Goal: Task Accomplishment & Management: Manage account settings

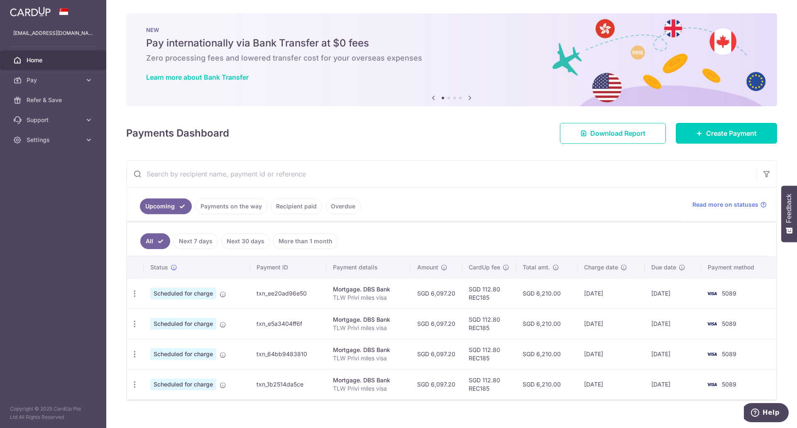
click at [227, 209] on link "Payments on the way" at bounding box center [231, 207] width 72 height 16
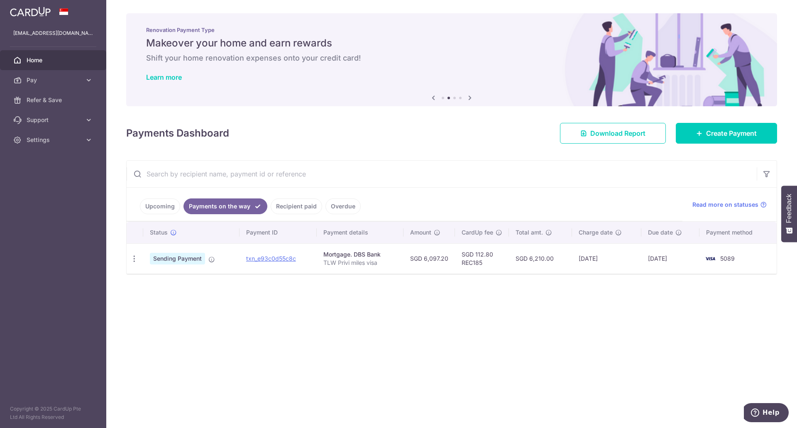
click at [171, 201] on link "Upcoming" at bounding box center [160, 207] width 40 height 16
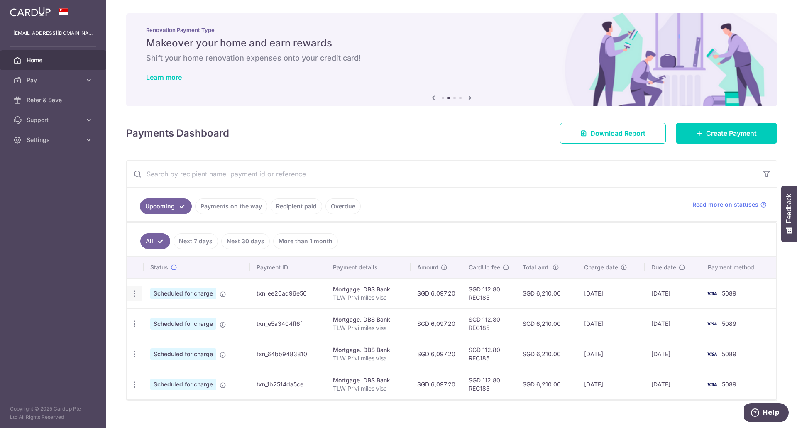
click at [129, 291] on div "Update payment Cancel payment" at bounding box center [134, 293] width 15 height 15
click at [130, 293] on div "Update payment Cancel payment" at bounding box center [134, 293] width 15 height 15
drag, startPoint x: 142, startPoint y: 294, endPoint x: 137, endPoint y: 294, distance: 5.0
click at [142, 294] on td "Update payment Cancel payment" at bounding box center [135, 293] width 17 height 30
click at [137, 294] on icon "button" at bounding box center [134, 293] width 9 height 9
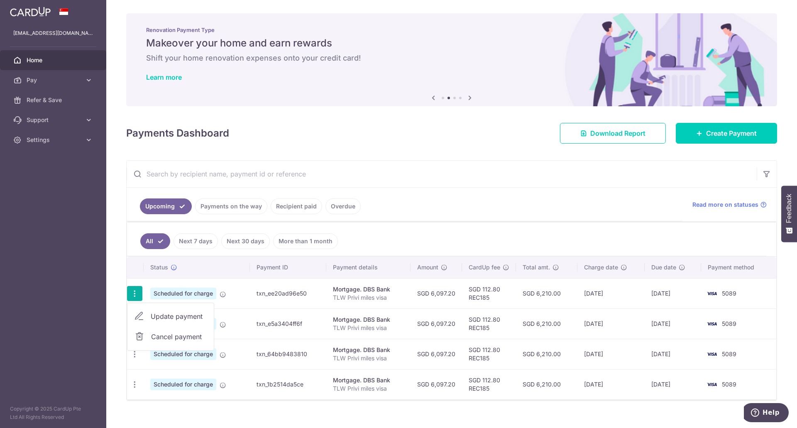
drag, startPoint x: 172, startPoint y: 317, endPoint x: 176, endPoint y: 319, distance: 4.3
click at [172, 317] on span "Update payment" at bounding box center [179, 316] width 56 height 10
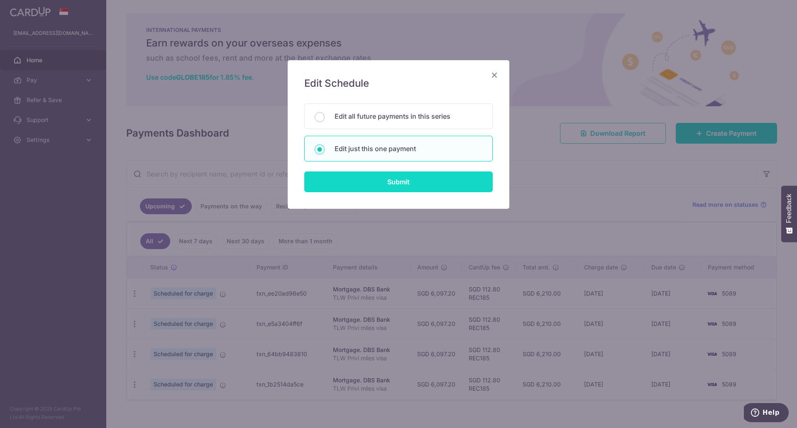
click at [372, 186] on input "Submit" at bounding box center [398, 182] width 189 height 21
radio input "true"
type input "6,097.20"
type input "[DATE]"
type input "TLW Privi miles visa"
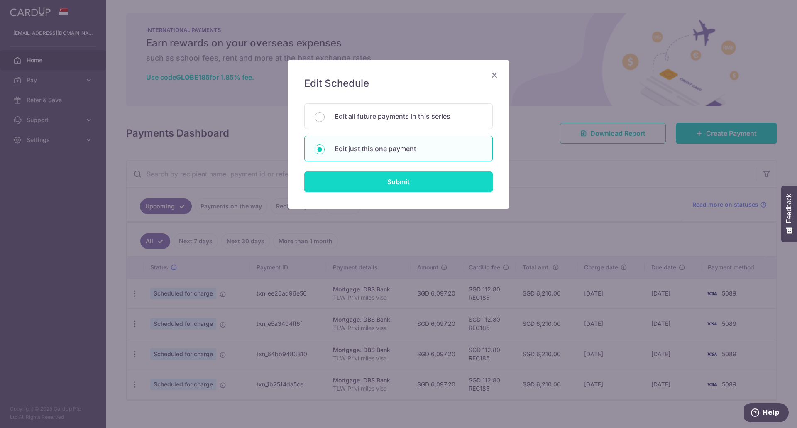
type input "REC185"
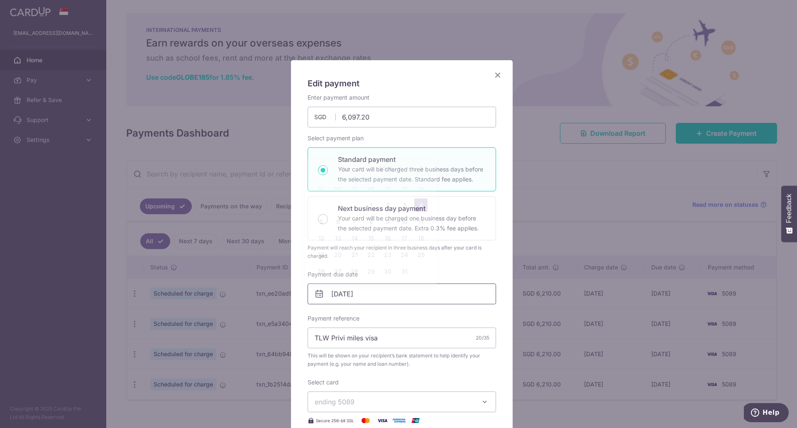
click at [331, 292] on input "[DATE]" at bounding box center [402, 294] width 189 height 21
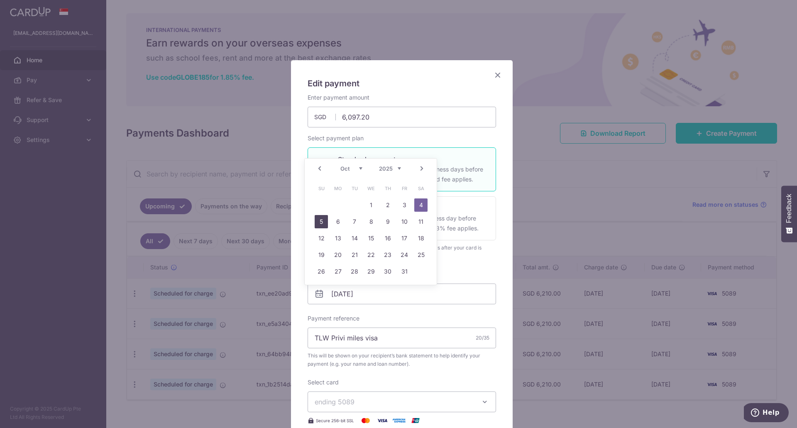
click at [322, 218] on link "5" at bounding box center [321, 221] width 13 height 13
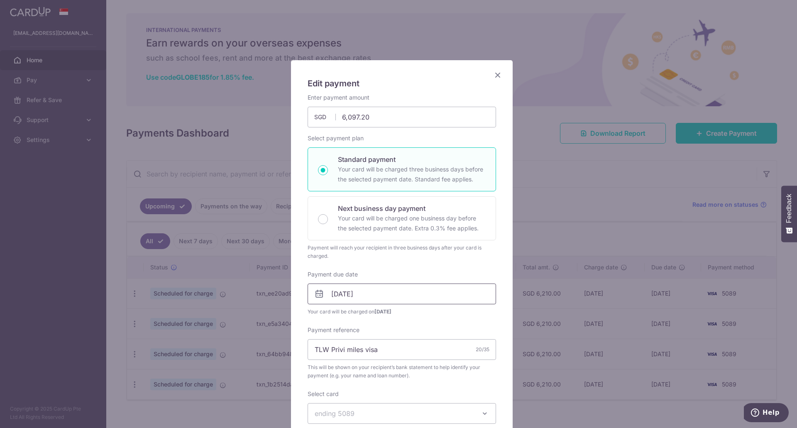
click at [331, 287] on input "[DATE]" at bounding box center [402, 294] width 189 height 21
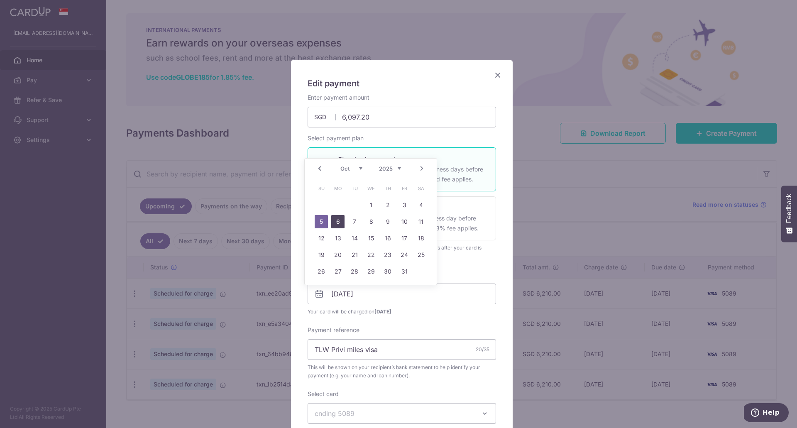
click at [337, 222] on link "6" at bounding box center [337, 221] width 13 height 13
type input "[DATE]"
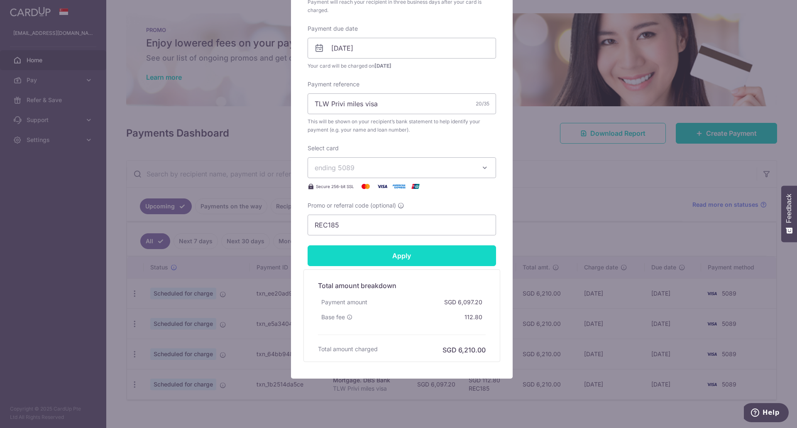
scroll to position [257, 0]
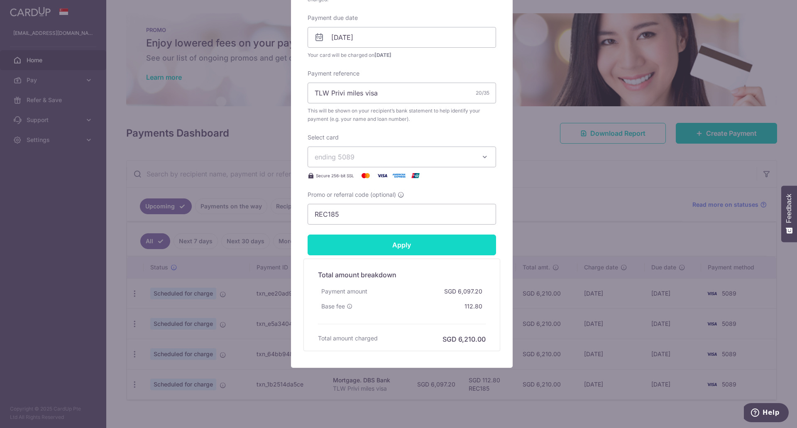
click at [397, 255] on input "Apply" at bounding box center [402, 245] width 189 height 21
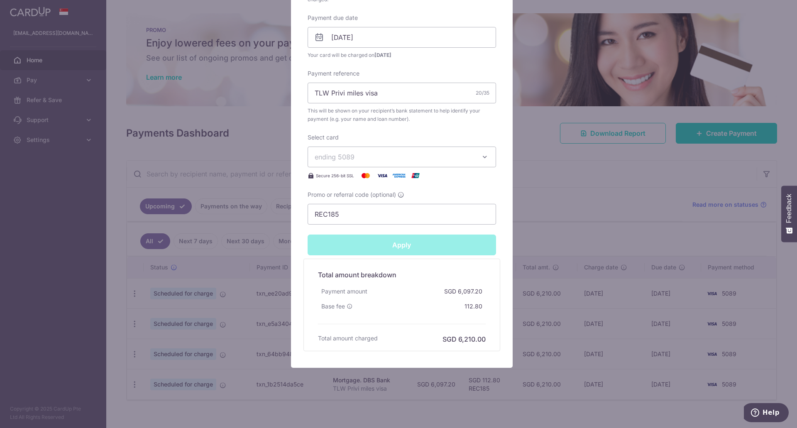
type input "Successfully Applied"
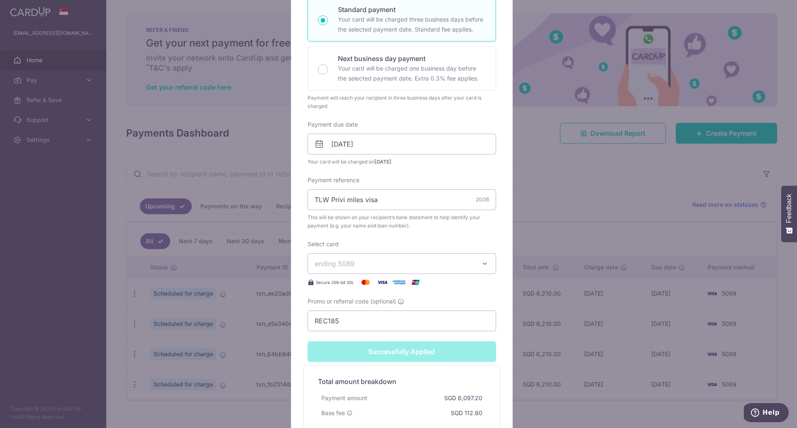
scroll to position [9, 0]
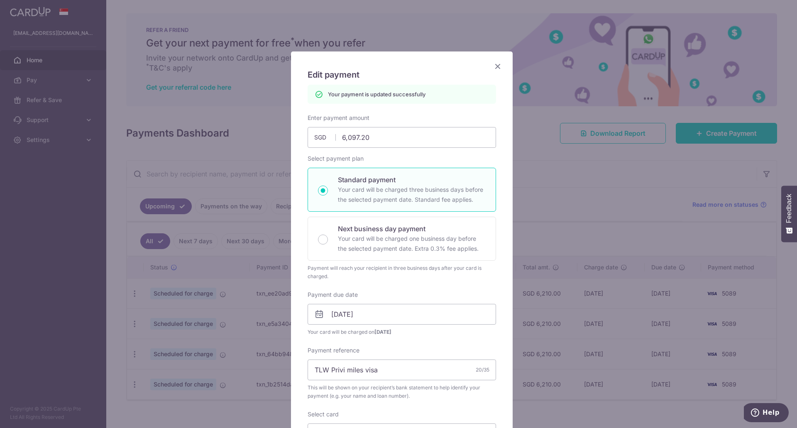
click at [495, 71] on icon "Close" at bounding box center [498, 66] width 10 height 10
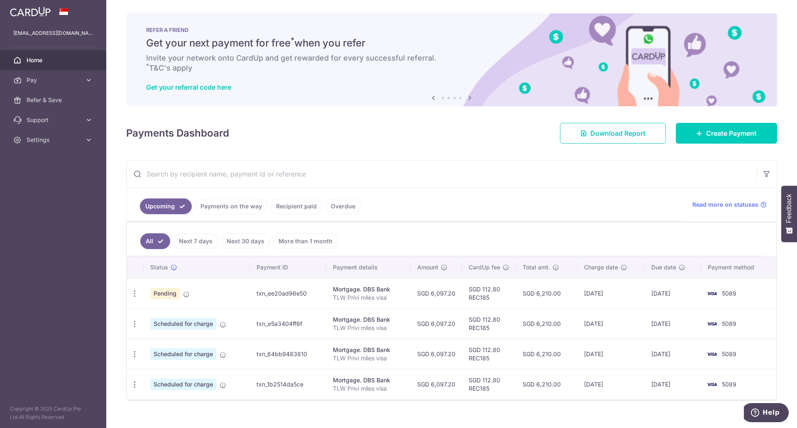
click at [253, 216] on ul "Upcoming Payments on the way Recipient paid Overdue" at bounding box center [405, 205] width 556 height 34
click at [253, 209] on link "Payments on the way" at bounding box center [231, 207] width 72 height 16
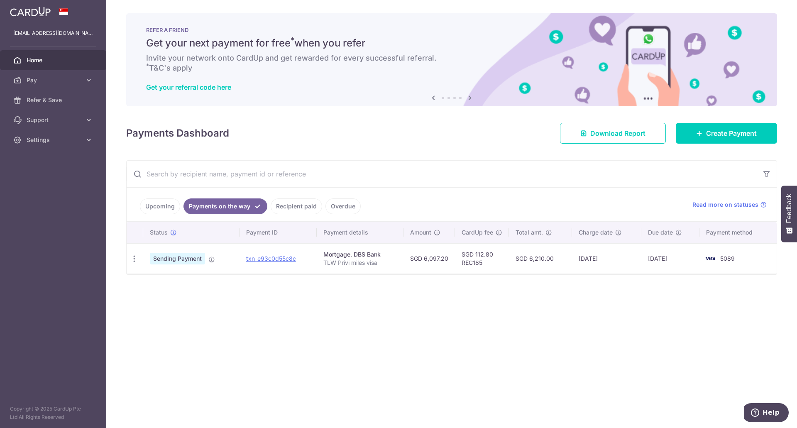
click at [169, 207] on link "Upcoming" at bounding box center [160, 207] width 40 height 16
